Goal: Information Seeking & Learning: Learn about a topic

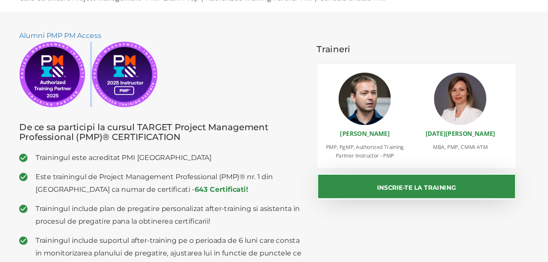
drag, startPoint x: 107, startPoint y: 78, endPoint x: 114, endPoint y: 97, distance: 20.5
click at [114, 97] on div "Alumni PMP PM Access" at bounding box center [175, 72] width 266 height 73
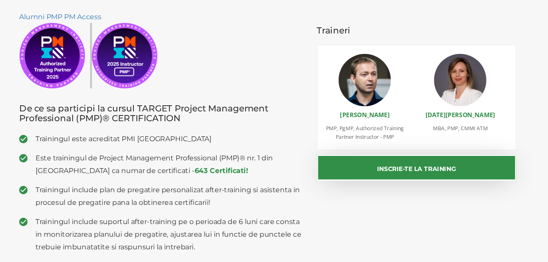
scroll to position [97, 0]
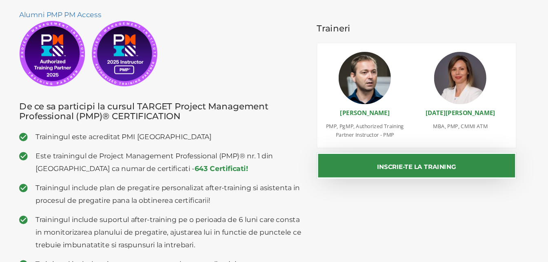
click at [230, 128] on h3 "De ce sa participi la cursul TARGET Project Management Professional (PMP)® CERT…" at bounding box center [175, 120] width 266 height 18
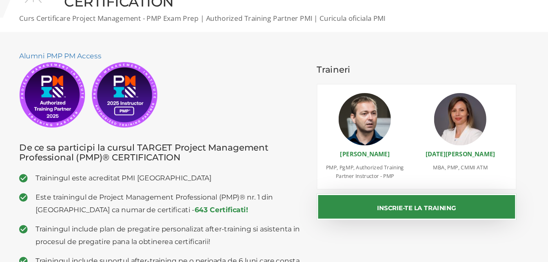
scroll to position [0, 0]
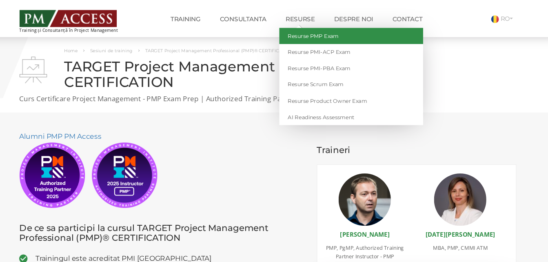
click at [308, 39] on link "Resurse PMP Exam" at bounding box center [352, 33] width 135 height 15
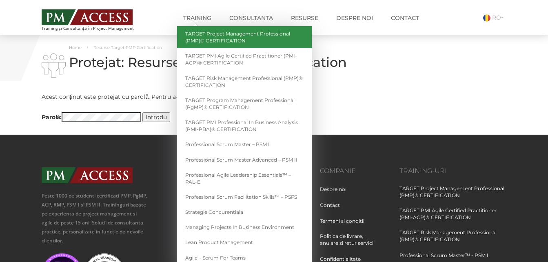
click at [210, 37] on link "TARGET Project Management Professional (PMP)® CERTIFICATION" at bounding box center [244, 37] width 135 height 22
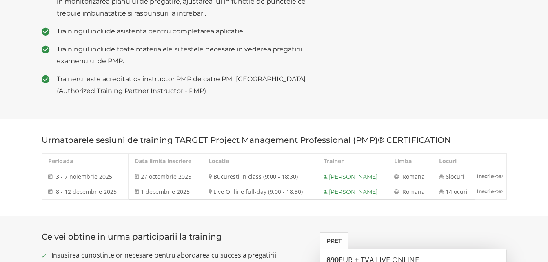
scroll to position [331, 0]
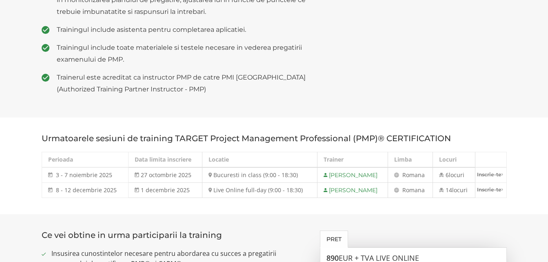
click at [283, 187] on td "Live Online full-day (9:00 - 18:30)" at bounding box center [259, 190] width 115 height 15
drag, startPoint x: 283, startPoint y: 187, endPoint x: 248, endPoint y: 172, distance: 38.3
click at [248, 172] on td "Bucuresti in class (9:00 - 18:30)" at bounding box center [259, 174] width 115 height 15
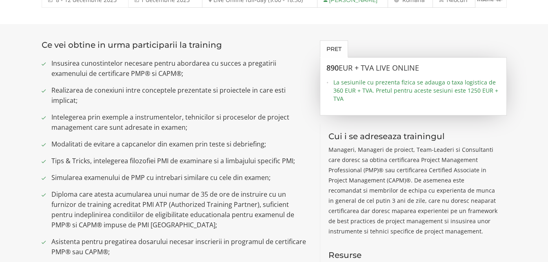
scroll to position [517, 0]
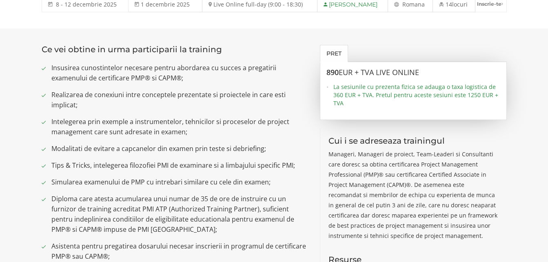
click at [392, 75] on span "EUR + TVA LIVE ONLINE" at bounding box center [378, 72] width 80 height 10
drag, startPoint x: 392, startPoint y: 75, endPoint x: 393, endPoint y: 53, distance: 22.4
click at [393, 53] on div "Pret 890 EUR + TVA LIVE ONLINE La sesiunile cu prezenta fizica se adauga o taxa…" at bounding box center [413, 185] width 199 height 280
click at [393, 53] on ul "Pret" at bounding box center [413, 53] width 187 height 17
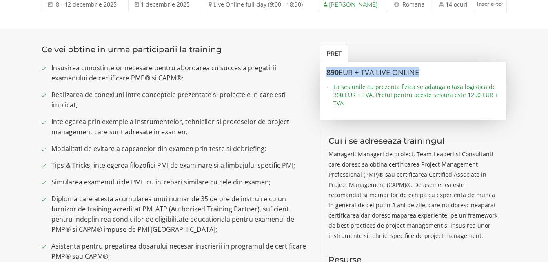
drag, startPoint x: 393, startPoint y: 53, endPoint x: 403, endPoint y: 64, distance: 15.3
click at [403, 64] on div "Pret 890 EUR + TVA LIVE ONLINE La sesiunile cu prezenta fizica se adauga o taxa…" at bounding box center [413, 185] width 199 height 280
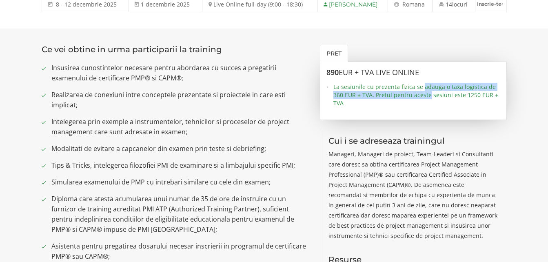
drag, startPoint x: 403, startPoint y: 64, endPoint x: 427, endPoint y: 94, distance: 38.1
click at [427, 94] on span "La sesiunile cu prezenta fizica se adauga o taxa logistica de 360 EUR + TVA. Pr…" at bounding box center [416, 95] width 167 height 24
drag, startPoint x: 427, startPoint y: 94, endPoint x: 387, endPoint y: 94, distance: 39.1
click at [387, 94] on span "La sesiunile cu prezenta fizica se adauga o taxa logistica de 360 EUR + TVA. Pr…" at bounding box center [416, 95] width 167 height 24
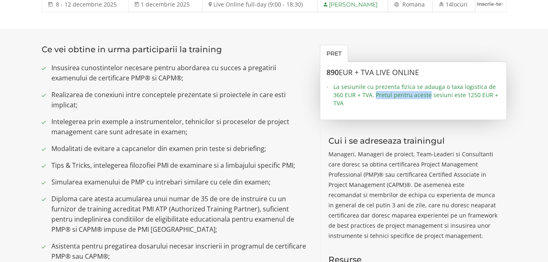
click at [387, 94] on span "La sesiunile cu prezenta fizica se adauga o taxa logistica de 360 EUR + TVA. Pr…" at bounding box center [416, 95] width 167 height 24
drag, startPoint x: 387, startPoint y: 94, endPoint x: 396, endPoint y: 101, distance: 11.0
click at [396, 101] on span "La sesiunile cu prezenta fizica se adauga o taxa logistica de 360 EUR + TVA. Pr…" at bounding box center [416, 95] width 167 height 24
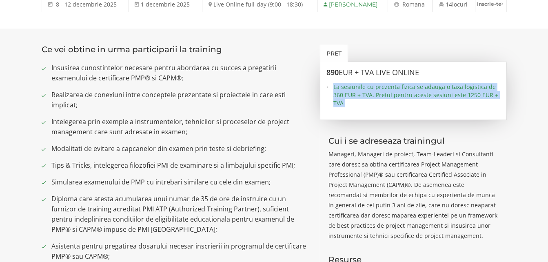
click at [396, 101] on span "La sesiunile cu prezenta fizica se adauga o taxa logistica de 360 EUR + TVA. Pr…" at bounding box center [416, 95] width 167 height 24
click at [418, 110] on div "890 EUR + TVA LIVE ONLINE La sesiunile cu prezenta fizica se adauga o taxa logi…" at bounding box center [413, 91] width 187 height 58
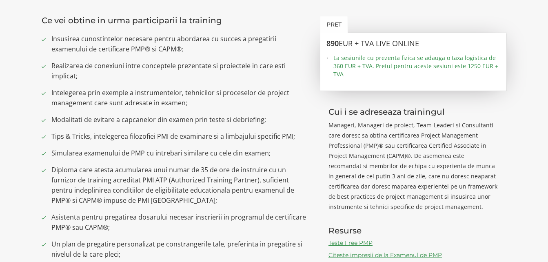
scroll to position [547, 0]
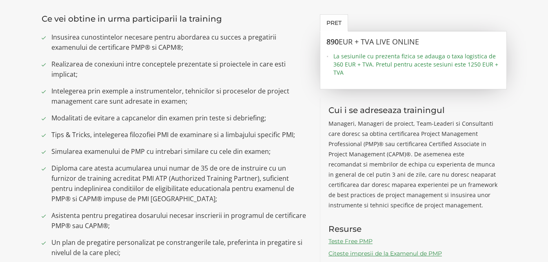
click at [225, 53] on ul "Insusirea cunostintelor necesare pentru abordarea cu succes a pregatirii examen…" at bounding box center [175, 195] width 266 height 327
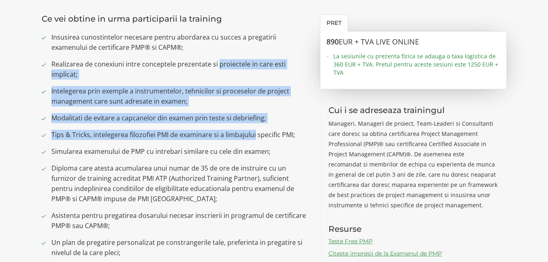
drag, startPoint x: 225, startPoint y: 53, endPoint x: 228, endPoint y: 134, distance: 80.8
click at [228, 134] on ul "Insusirea cunostintelor necesare pentru abordarea cu succes a pregatirii examen…" at bounding box center [175, 195] width 266 height 327
click at [228, 134] on span "Tips & Tricks, intelegerea filozofiei PMI de examinare si a limbajului specific…" at bounding box center [179, 135] width 257 height 10
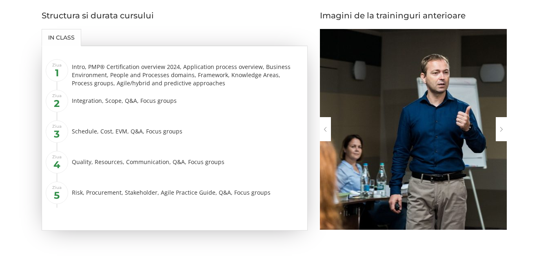
scroll to position [1099, 0]
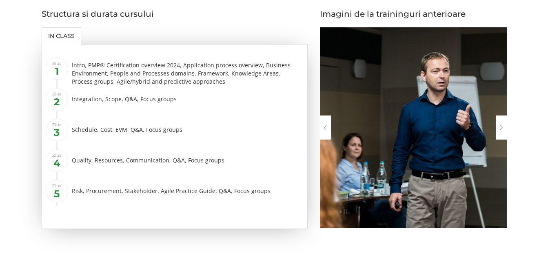
click at [267, 192] on div "Risk, Procurement, Stakeholder, Agile Practice Guide, Q&A, Focus groups" at bounding box center [187, 191] width 230 height 14
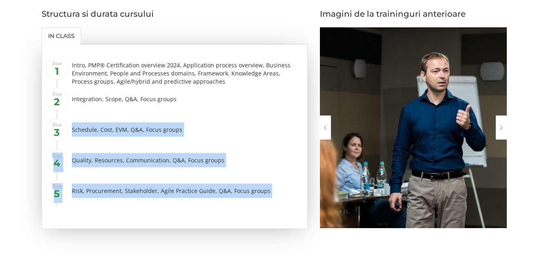
drag, startPoint x: 267, startPoint y: 192, endPoint x: 252, endPoint y: 121, distance: 72.5
click at [252, 121] on ul "Ziua 1 Intro, PMP® Certification overview 2024, Application process overview, B…" at bounding box center [178, 132] width 245 height 147
click at [252, 121] on li "Ziua 3 Schedule, Cost, EVM, Q&A, Focus groups" at bounding box center [179, 132] width 244 height 24
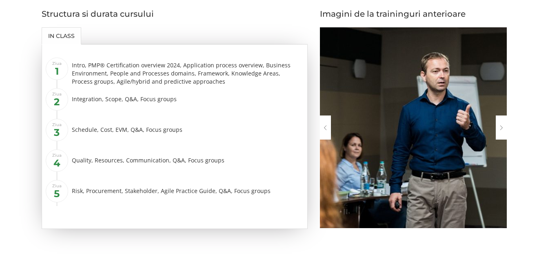
click at [227, 95] on div "Integration, Scope, Q&A, Focus groups" at bounding box center [187, 99] width 230 height 14
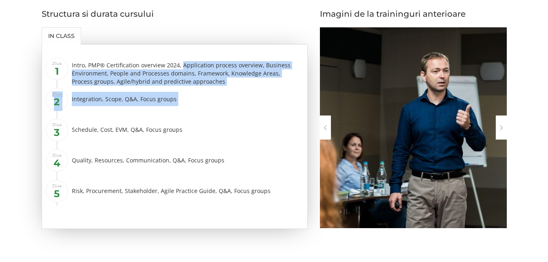
drag, startPoint x: 227, startPoint y: 95, endPoint x: 185, endPoint y: 65, distance: 51.6
click at [185, 65] on ul "Ziua 1 Intro, PMP® Certification overview 2024, Application process overview, B…" at bounding box center [178, 132] width 245 height 147
click at [185, 65] on div "Intro, PMP® Certification overview 2024, Application process overview, Business…" at bounding box center [187, 73] width 230 height 24
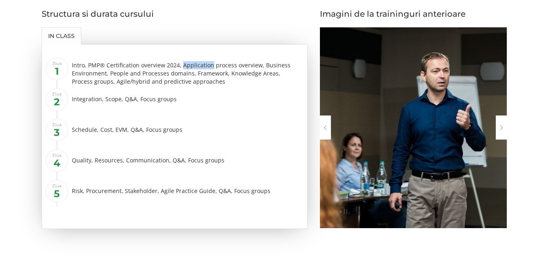
click at [185, 65] on div "Intro, PMP® Certification overview 2024, Application process overview, Business…" at bounding box center [187, 73] width 230 height 24
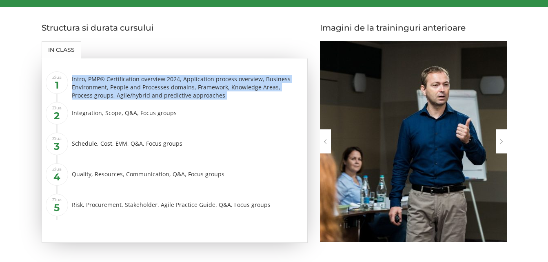
scroll to position [1113, 0]
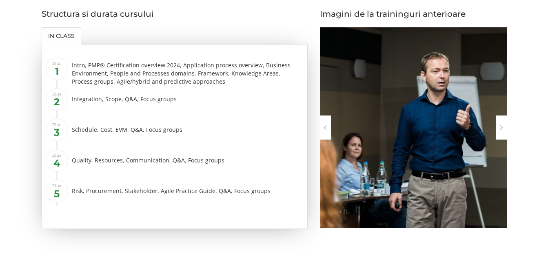
click at [261, 134] on div "Schedule, Cost, EVM, Q&A, Focus groups" at bounding box center [187, 129] width 230 height 14
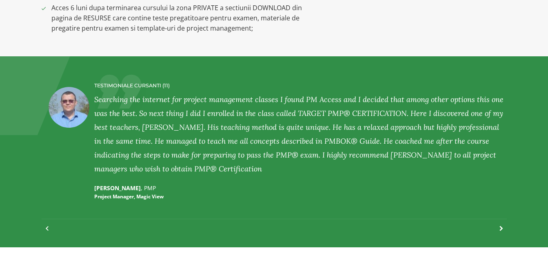
scroll to position [876, 0]
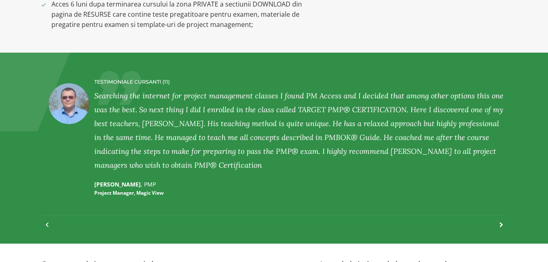
click at [287, 152] on div "Searching the internet for project management classes I found PM Access and I d…" at bounding box center [299, 130] width 410 height 83
click at [320, 133] on div "Searching the internet for project management classes I found PM Access and I d…" at bounding box center [299, 130] width 410 height 83
drag, startPoint x: 320, startPoint y: 133, endPoint x: 199, endPoint y: 172, distance: 127.2
click at [199, 172] on div "TESTIMONIALE CURSANTI (11) Searching the internet for project management classe…" at bounding box center [300, 138] width 410 height 134
drag, startPoint x: 396, startPoint y: 141, endPoint x: 217, endPoint y: 155, distance: 180.4
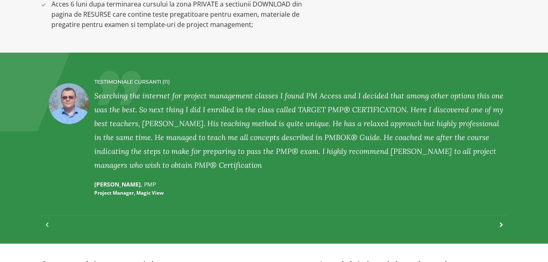
click at [217, 155] on div "Searching the internet for project management classes I found PM Access and I d…" at bounding box center [299, 130] width 410 height 83
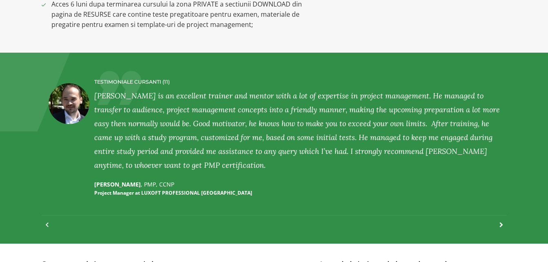
drag, startPoint x: 277, startPoint y: 153, endPoint x: 110, endPoint y: 151, distance: 167.2
click at [110, 151] on div "Narciss is an excellent trainer and mentor with a lot of expertise in project m…" at bounding box center [299, 130] width 410 height 83
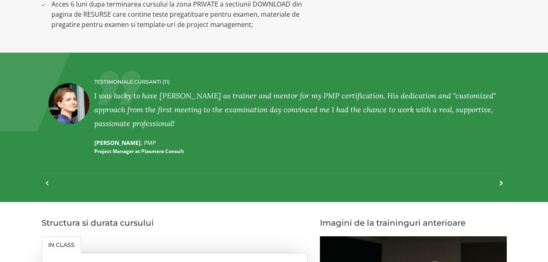
drag, startPoint x: 282, startPoint y: 128, endPoint x: 187, endPoint y: 132, distance: 94.7
click at [187, 132] on div "TESTIMONIALE CURSANTI (11) I was lucky to have Narciss as trainer and mentor fo…" at bounding box center [299, 117] width 410 height 92
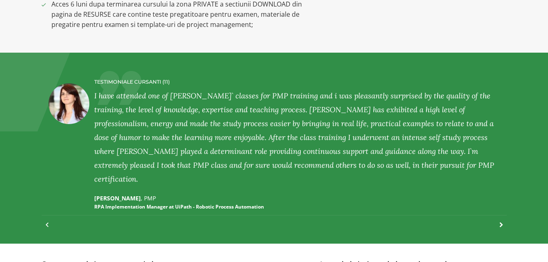
drag, startPoint x: 328, startPoint y: 146, endPoint x: 216, endPoint y: 146, distance: 112.1
click at [216, 146] on div "I have attended one of Narciss` classes for PMP training and i was pleasantly s…" at bounding box center [299, 137] width 410 height 97
drag, startPoint x: 426, startPoint y: 134, endPoint x: 281, endPoint y: 127, distance: 145.3
click at [281, 127] on div "I have attended one of Narciss` classes for PMP training and i was pleasantly s…" at bounding box center [299, 137] width 410 height 97
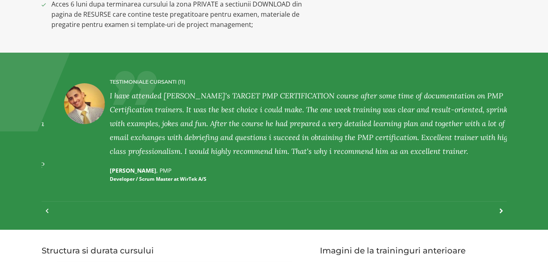
drag, startPoint x: 383, startPoint y: 138, endPoint x: 132, endPoint y: 206, distance: 260.7
click at [132, 206] on div "TESTIMONIALE CURSANTI (11) LILIANA PETER , PMP Service Delivery Manager and Agi…" at bounding box center [274, 141] width 465 height 144
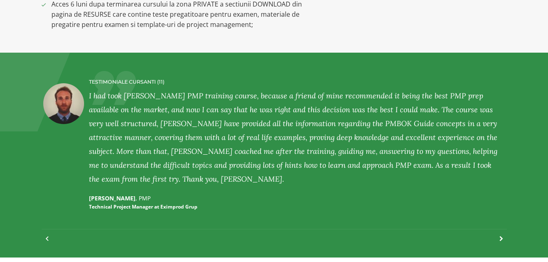
drag, startPoint x: 348, startPoint y: 142, endPoint x: 188, endPoint y: 193, distance: 168.0
click at [188, 193] on div "TESTIMONIALE CURSANTI (11) I had took Narciss Popescu's PMP training course, be…" at bounding box center [294, 145] width 410 height 148
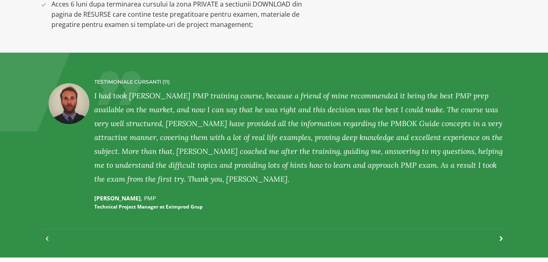
drag, startPoint x: 422, startPoint y: 152, endPoint x: 286, endPoint y: 172, distance: 136.9
click at [286, 172] on div "I had took Narciss Popescu's PMP training course, because a friend of mine reco…" at bounding box center [299, 137] width 410 height 97
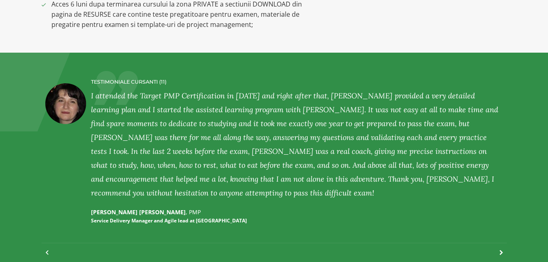
drag, startPoint x: 382, startPoint y: 166, endPoint x: 206, endPoint y: 203, distance: 179.8
click at [206, 203] on div "TESTIMONIALE CURSANTI (11) I attended the Target PMP Certification in December …" at bounding box center [296, 151] width 410 height 161
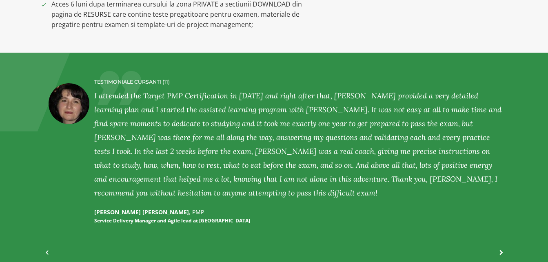
drag, startPoint x: 420, startPoint y: 118, endPoint x: 227, endPoint y: 150, distance: 195.5
click at [227, 150] on div "I attended the Target PMP Certification in December 2016 and right after that, …" at bounding box center [299, 144] width 410 height 111
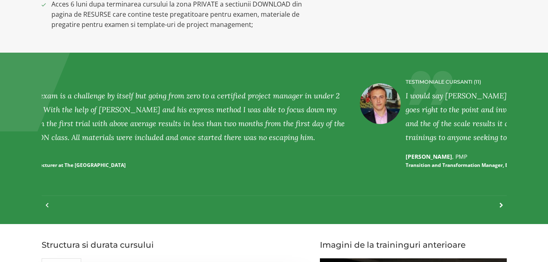
drag, startPoint x: 352, startPoint y: 130, endPoint x: 137, endPoint y: 177, distance: 220.8
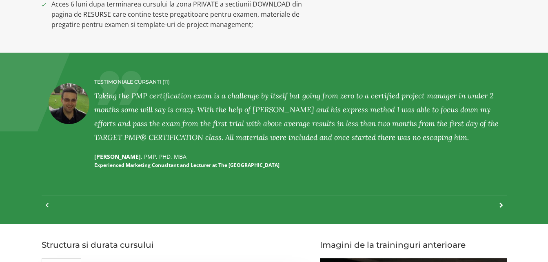
drag, startPoint x: 325, startPoint y: 122, endPoint x: 130, endPoint y: 128, distance: 195.9
click at [130, 128] on div "Taking the PMP certification exam is a challenge by itself but going from zero …" at bounding box center [299, 116] width 410 height 55
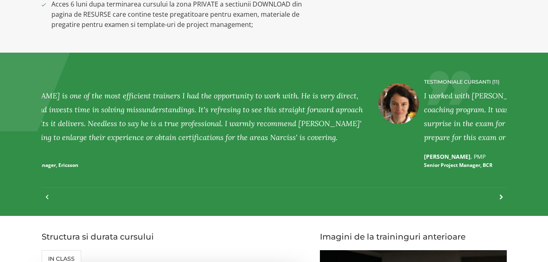
drag, startPoint x: 306, startPoint y: 125, endPoint x: 130, endPoint y: 161, distance: 179.9
click at [130, 161] on div "TESTIMONIALE CURSANTI (11) I would say Narciss is one of the most efficient tra…" at bounding box center [164, 124] width 410 height 106
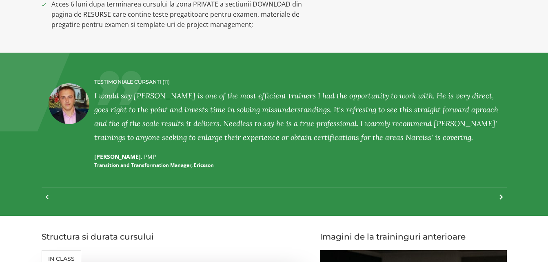
drag, startPoint x: 340, startPoint y: 92, endPoint x: 107, endPoint y: 108, distance: 233.4
click at [107, 108] on div "I would say Narciss is one of the most efficient trainers I had the opportunity…" at bounding box center [299, 116] width 410 height 55
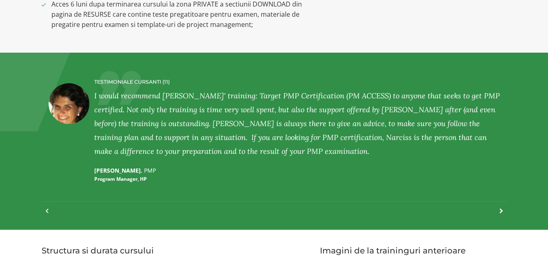
drag, startPoint x: 360, startPoint y: 109, endPoint x: 249, endPoint y: 122, distance: 112.0
click at [249, 122] on div "I would recommend Narciss' training: Target PMP Certification (PM ACCESS) to an…" at bounding box center [299, 123] width 410 height 69
drag, startPoint x: 338, startPoint y: 115, endPoint x: 150, endPoint y: 130, distance: 187.8
click at [150, 130] on div "I would recommend Narciss' training: Target PMP Certification (PM ACCESS) to an…" at bounding box center [299, 123] width 410 height 69
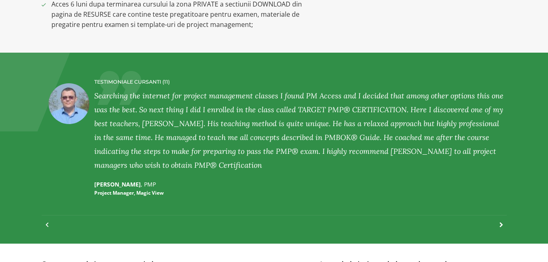
drag, startPoint x: 255, startPoint y: 125, endPoint x: 94, endPoint y: 147, distance: 162.6
click at [94, 147] on div "Searching the internet for project management classes I found PM Access and I d…" at bounding box center [299, 130] width 410 height 83
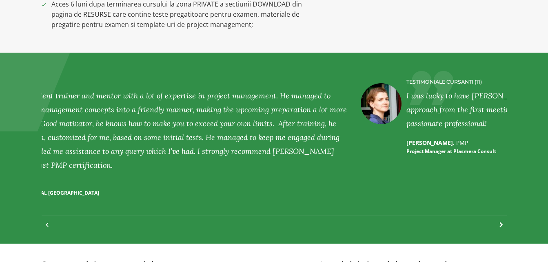
drag, startPoint x: 254, startPoint y: 130, endPoint x: 97, endPoint y: 159, distance: 159.2
click at [97, 159] on div "Narciss is an excellent trainer and mentor with a lot of expertise in project m…" at bounding box center [146, 130] width 410 height 83
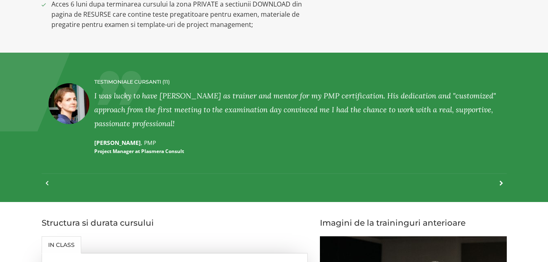
drag, startPoint x: 228, startPoint y: 136, endPoint x: 421, endPoint y: 113, distance: 194.7
click at [421, 113] on div "TESTIMONIALE CURSANTI (11) I was lucky to have Narciss as trainer and mentor fo…" at bounding box center [299, 117] width 410 height 92
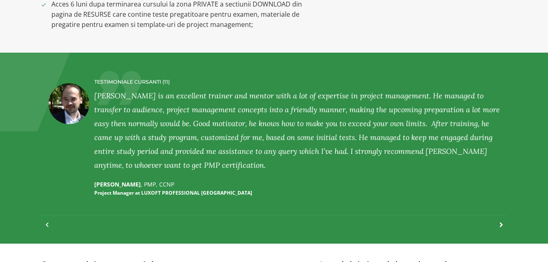
drag, startPoint x: 329, startPoint y: 114, endPoint x: 458, endPoint y: 101, distance: 130.0
click at [458, 101] on div "Narciss is an excellent trainer and mentor with a lot of expertise in project m…" at bounding box center [299, 130] width 410 height 83
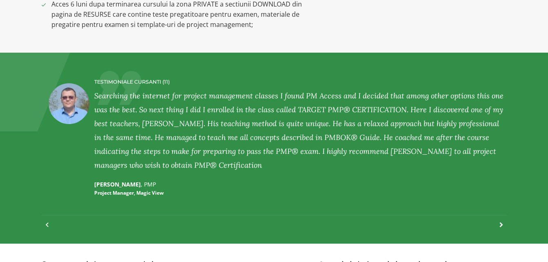
drag, startPoint x: 336, startPoint y: 100, endPoint x: 487, endPoint y: 88, distance: 152.2
click at [487, 88] on div "TESTIMONIALE CURSANTI (11) Searching the internet for project management classe…" at bounding box center [299, 138] width 410 height 134
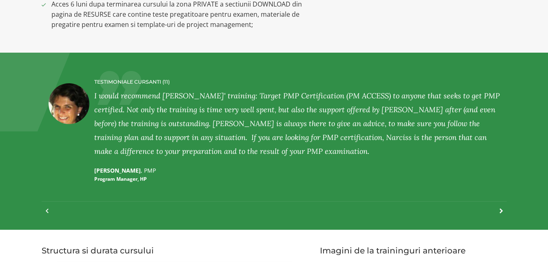
drag, startPoint x: 403, startPoint y: 85, endPoint x: 507, endPoint y: 84, distance: 104.0
click at [507, 84] on div "TESTIMONIALE CURSANTI (11) LILIANA PETER , PMP Service Delivery Manager and Agi…" at bounding box center [273, 141] width 477 height 144
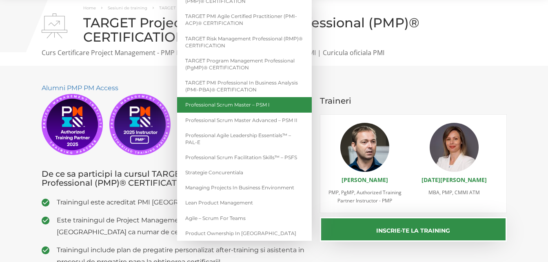
scroll to position [40, 0]
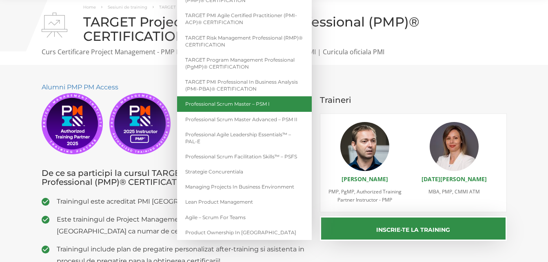
click at [278, 108] on link "Professional Scrum Master – PSM I" at bounding box center [244, 103] width 135 height 15
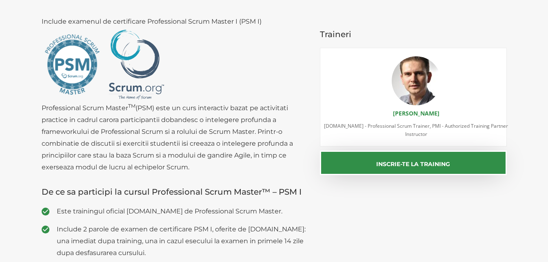
scroll to position [93, 0]
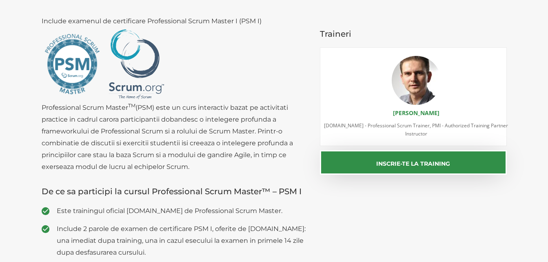
click at [210, 136] on p "Include examenul de certificare Professional Scrum Master I (PSM I) Professiona…" at bounding box center [175, 93] width 266 height 157
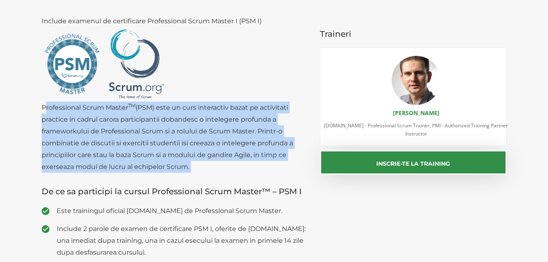
click at [210, 136] on p "Include examenul de certificare Professional Scrum Master I (PSM I) Professiona…" at bounding box center [175, 93] width 266 height 157
drag, startPoint x: 210, startPoint y: 136, endPoint x: 244, endPoint y: 160, distance: 41.9
click at [244, 160] on p "Include examenul de certificare Professional Scrum Master I (PSM I) Professiona…" at bounding box center [175, 93] width 266 height 157
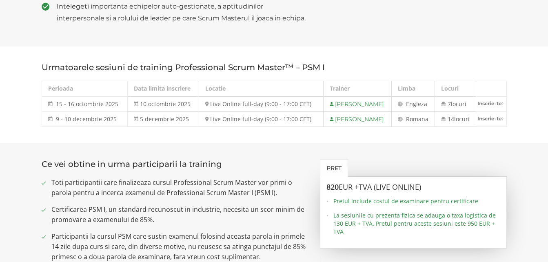
scroll to position [494, 0]
click at [387, 216] on span "La sesiunile cu prezenta fizica se adauga o taxa logistica de 130 EUR + TVA. Pr…" at bounding box center [416, 223] width 167 height 24
click at [456, 199] on span "Pretul include costul de examinare pentru certificare" at bounding box center [416, 201] width 167 height 8
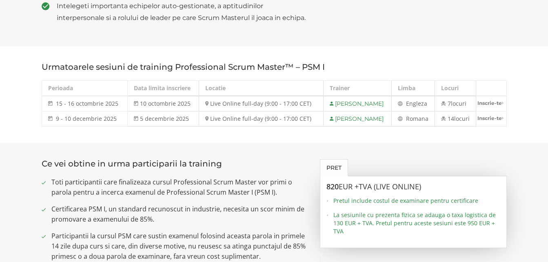
drag, startPoint x: 456, startPoint y: 199, endPoint x: 481, endPoint y: 229, distance: 39.1
click at [481, 229] on span "La sesiunile cu prezenta fizica se adauga o taxa logistica de 130 EUR + TVA. Pr…" at bounding box center [416, 223] width 167 height 24
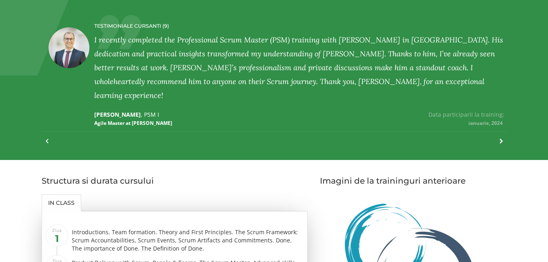
scroll to position [879, 0]
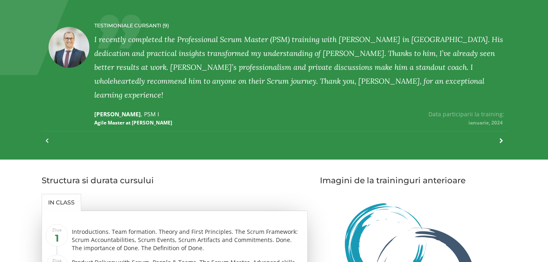
click at [137, 110] on p "PETRICA POPOVICI , PSM I Agile Master at Robert Bosch" at bounding box center [196, 118] width 205 height 16
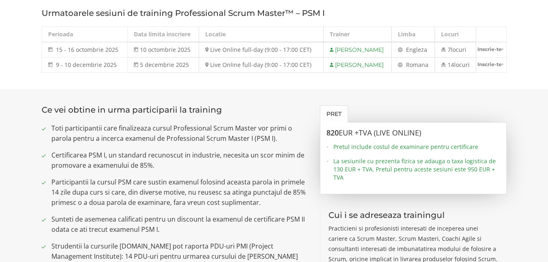
scroll to position [546, 0]
